Goal: Navigation & Orientation: Understand site structure

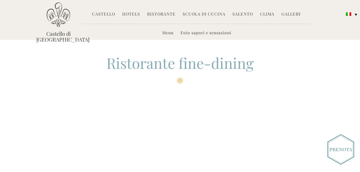
scroll to position [562, 0]
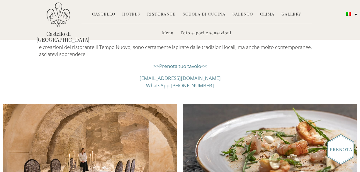
click at [245, 13] on link "Salento" at bounding box center [243, 14] width 21 height 7
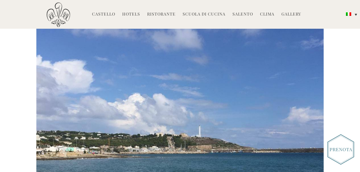
scroll to position [333, 0]
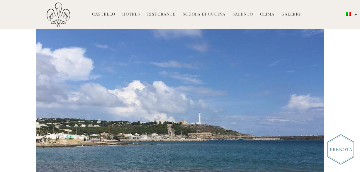
click at [268, 14] on link "Clima" at bounding box center [267, 14] width 14 height 7
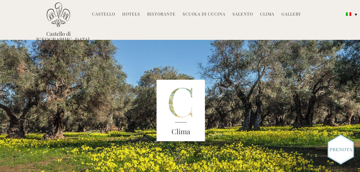
click at [292, 13] on link "Gallery" at bounding box center [292, 14] width 20 height 7
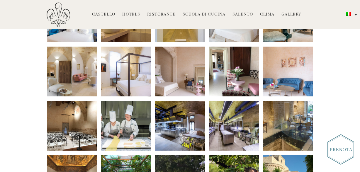
scroll to position [292, 0]
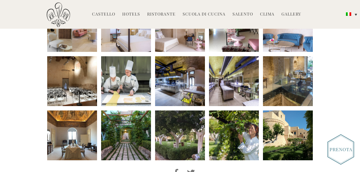
click at [109, 14] on link "Castello" at bounding box center [103, 14] width 23 height 7
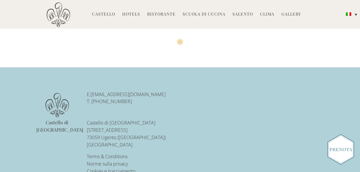
scroll to position [1240, 0]
